Goal: Navigation & Orientation: Find specific page/section

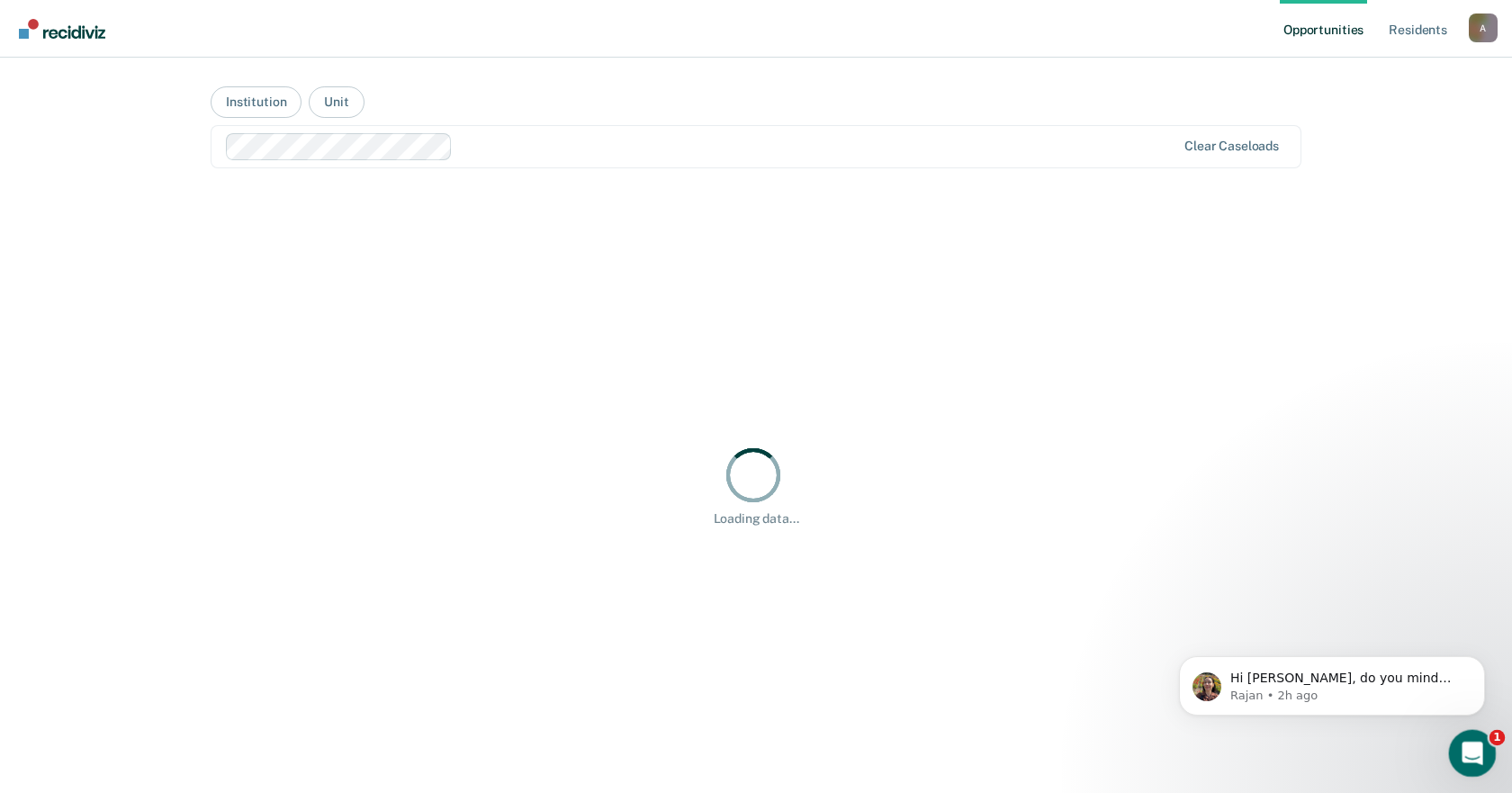
click at [1469, 755] on icon "Open Intercom Messenger" at bounding box center [1470, 751] width 29 height 29
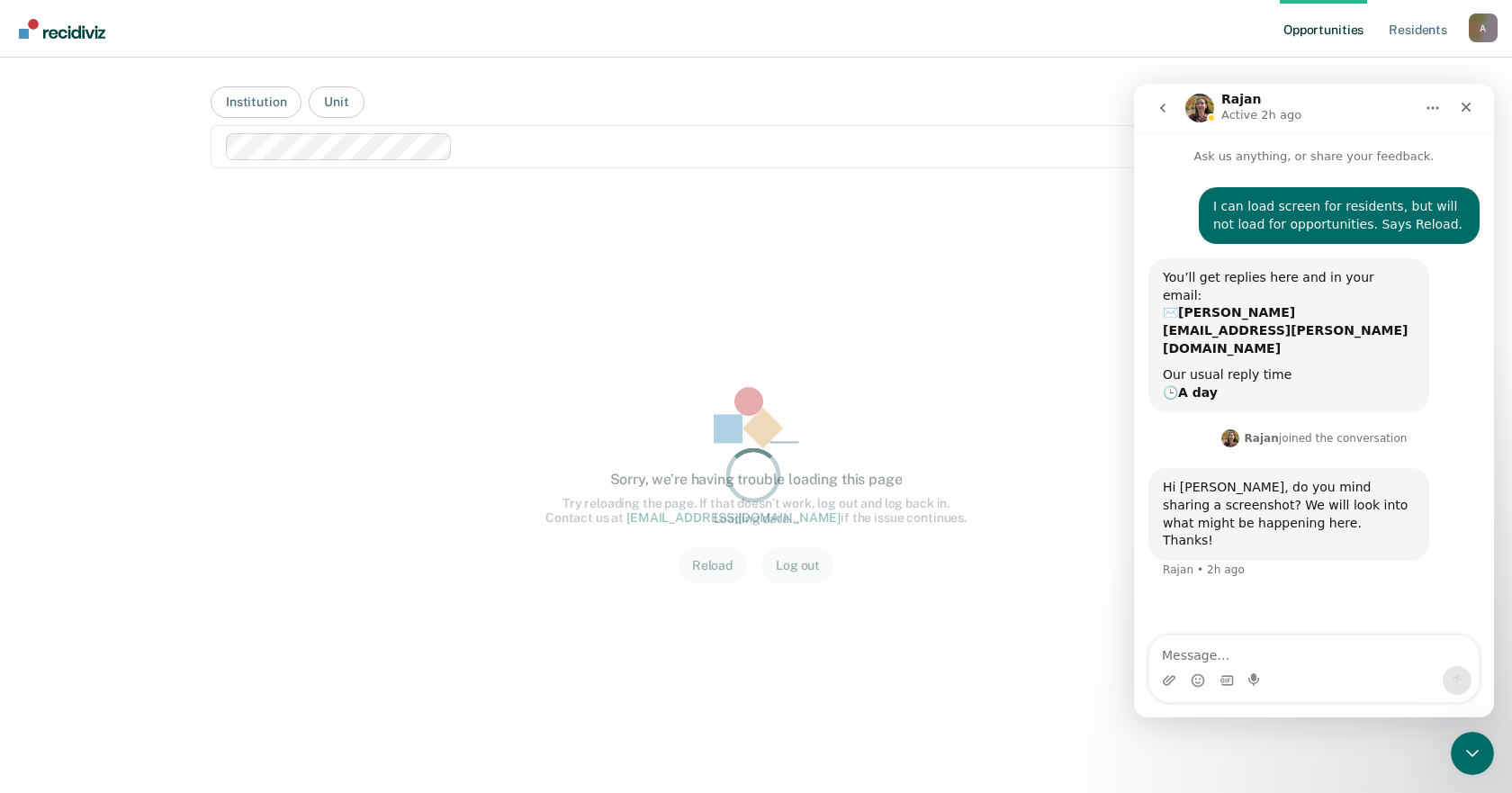
scroll to position [3, 0]
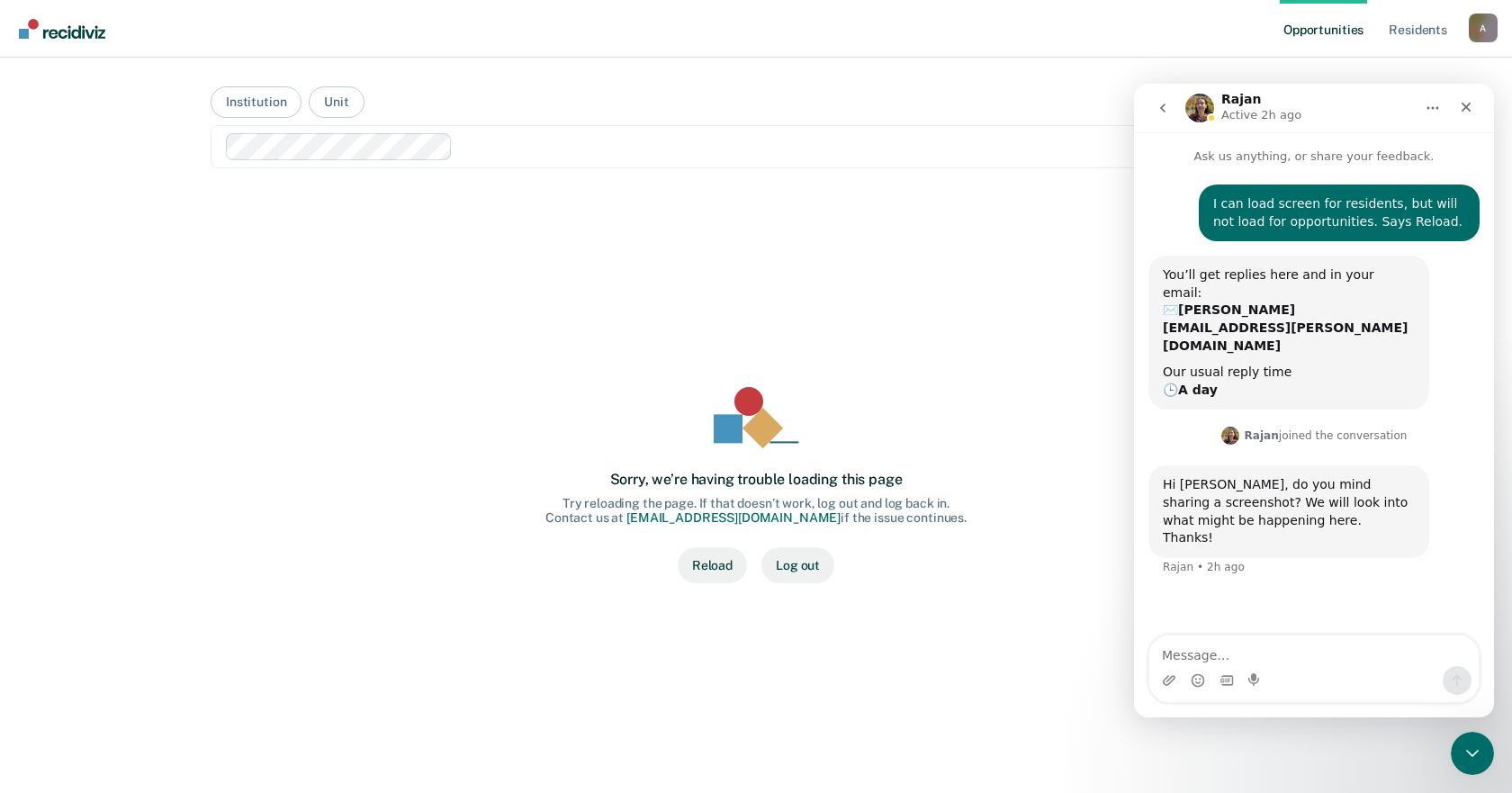
click at [956, 299] on div "Sorry, we’re having trouble loading this page Try reloading the page. If that d…" at bounding box center [756, 486] width 1033 height 534
click at [1465, 110] on icon "Close" at bounding box center [1466, 107] width 15 height 15
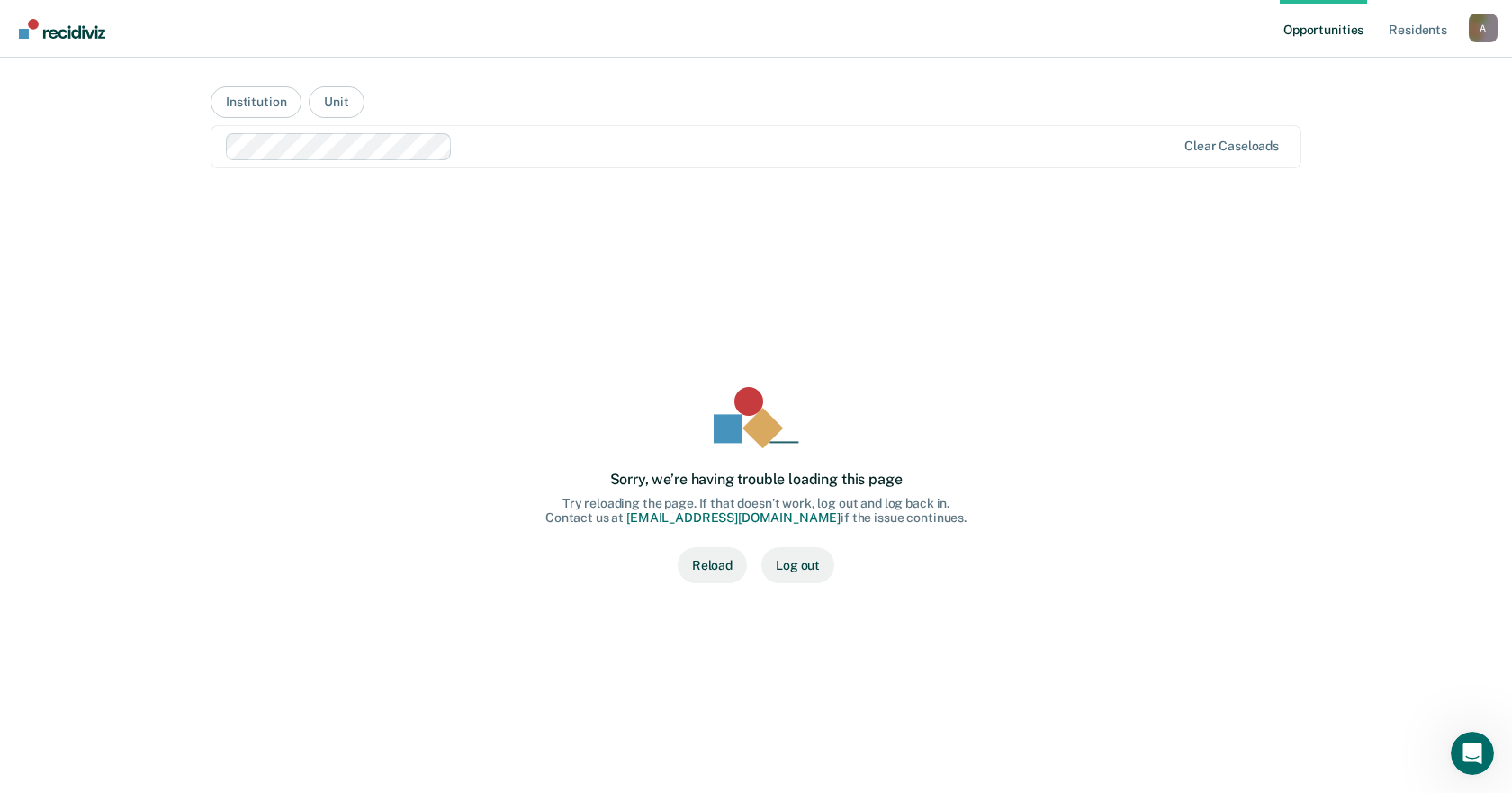
scroll to position [0, 0]
